Goal: Task Accomplishment & Management: Manage account settings

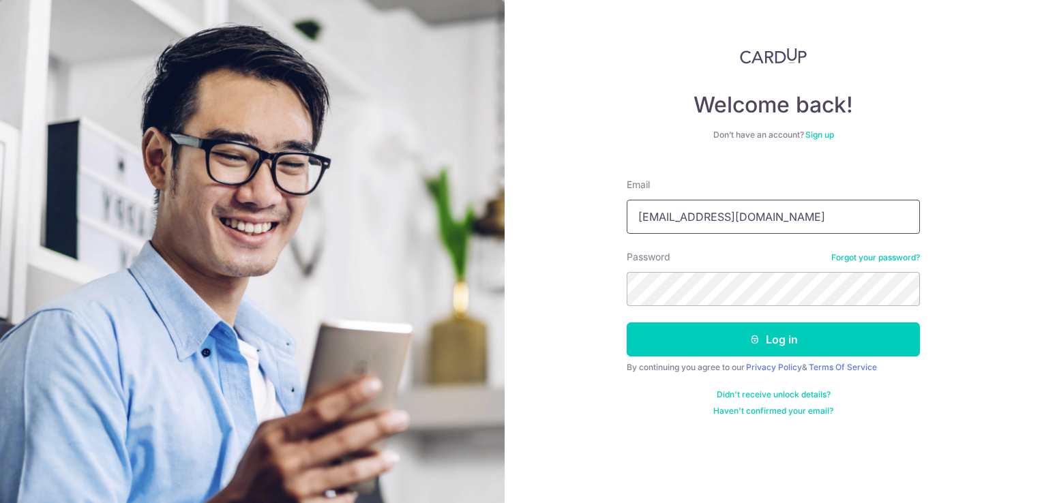
click at [775, 222] on input "yung@kaogroup.com" at bounding box center [773, 217] width 293 height 34
type input "yckao912@gmail.com"
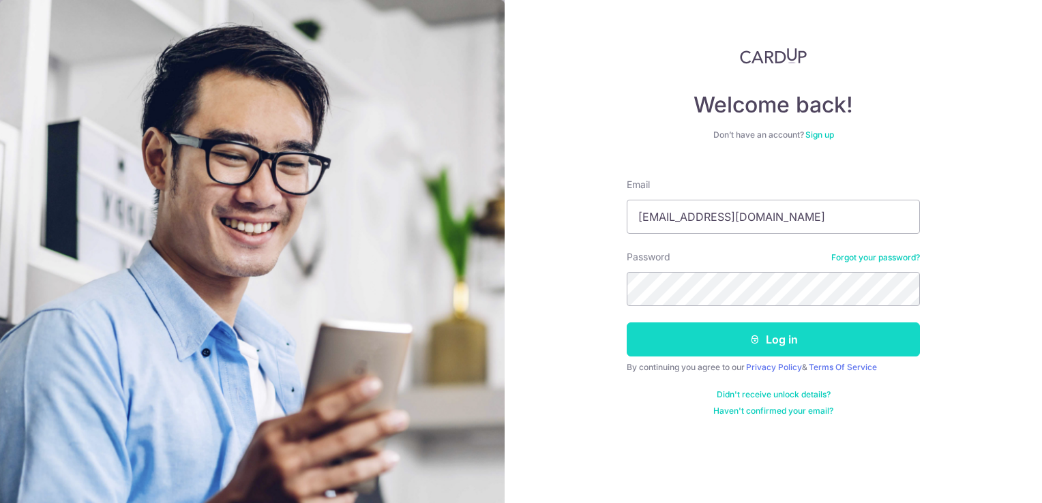
click at [802, 333] on button "Log in" at bounding box center [773, 340] width 293 height 34
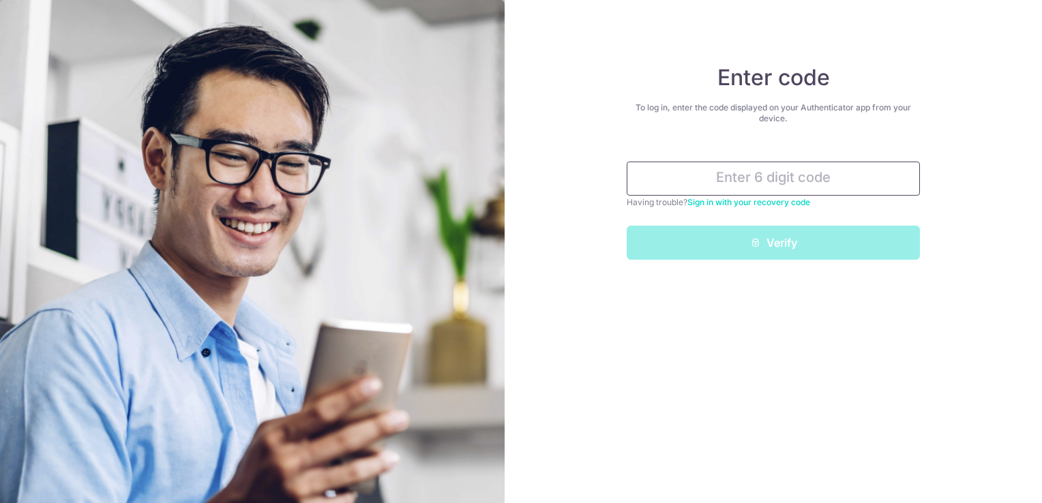
click at [796, 177] on input "text" at bounding box center [773, 179] width 293 height 34
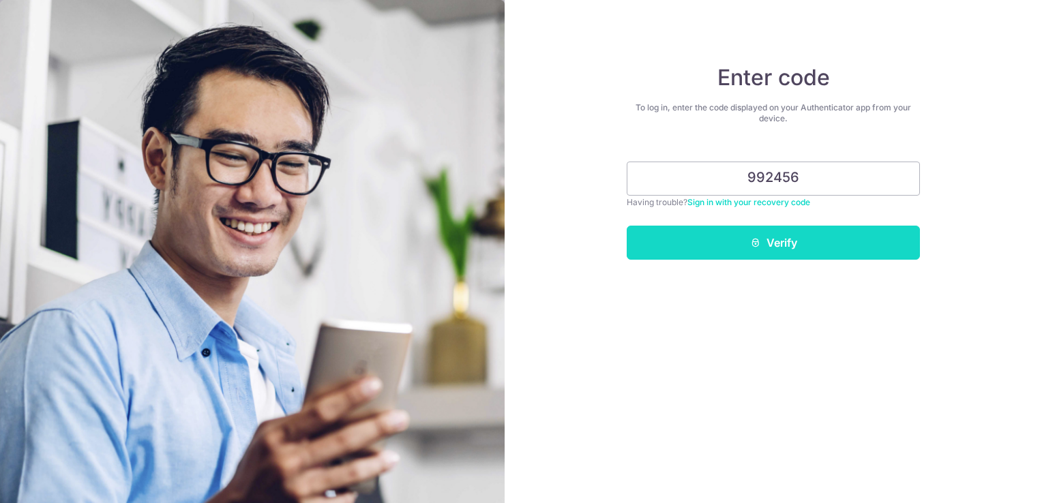
type input "992456"
click at [775, 236] on button "Verify" at bounding box center [773, 243] width 293 height 34
